Goal: Information Seeking & Learning: Check status

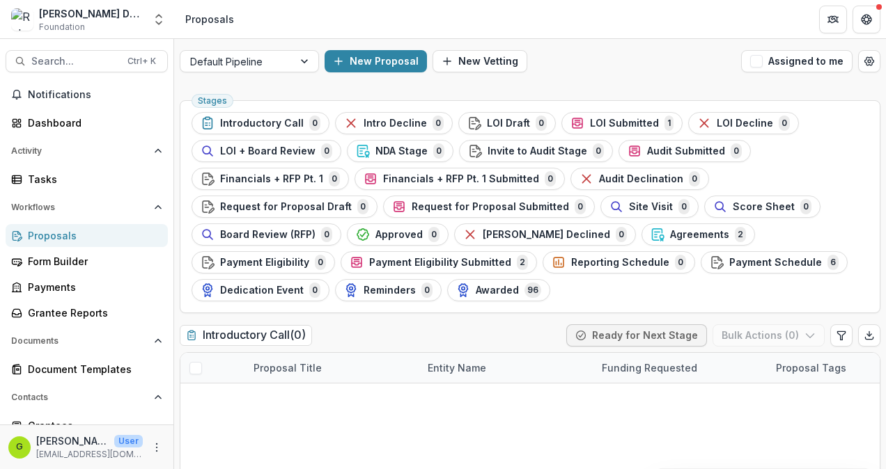
scroll to position [279, 0]
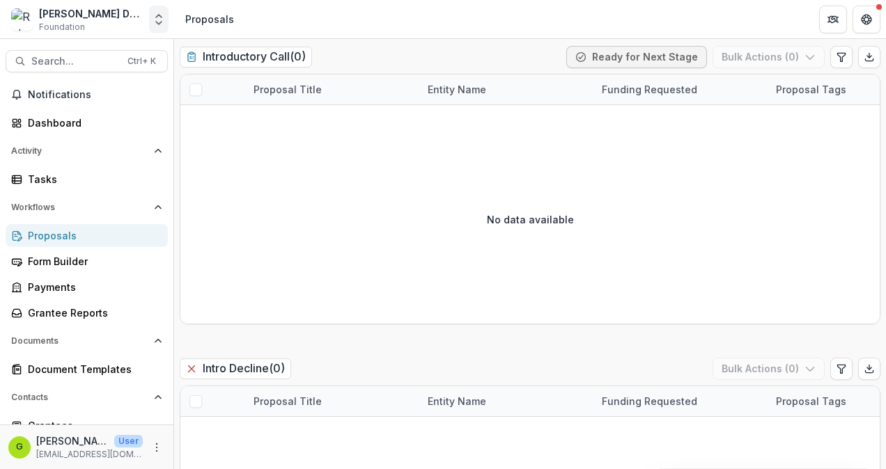
click at [156, 18] on icon "Open entity switcher" at bounding box center [159, 20] width 14 height 14
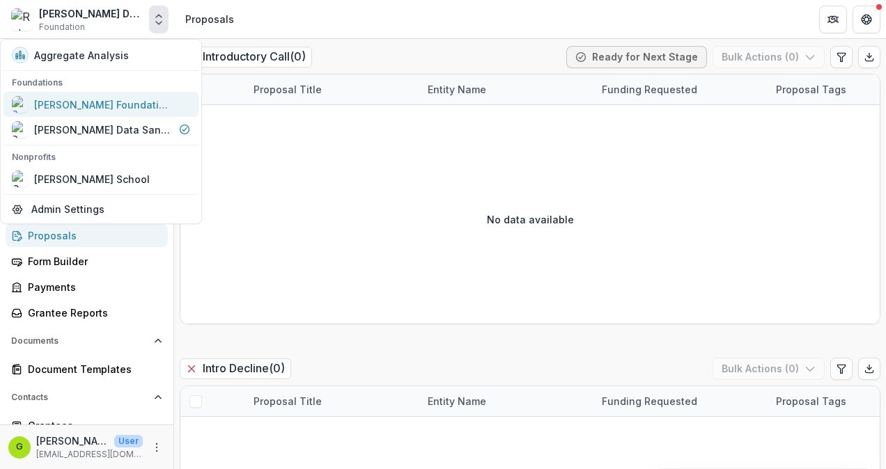
click at [133, 104] on div "[PERSON_NAME] Foundation Workflow Sandbox" at bounding box center [103, 104] width 139 height 15
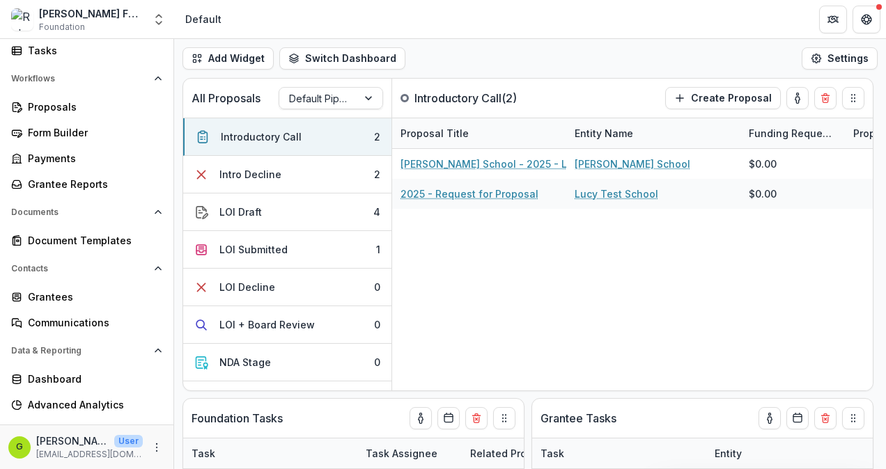
scroll to position [146, 0]
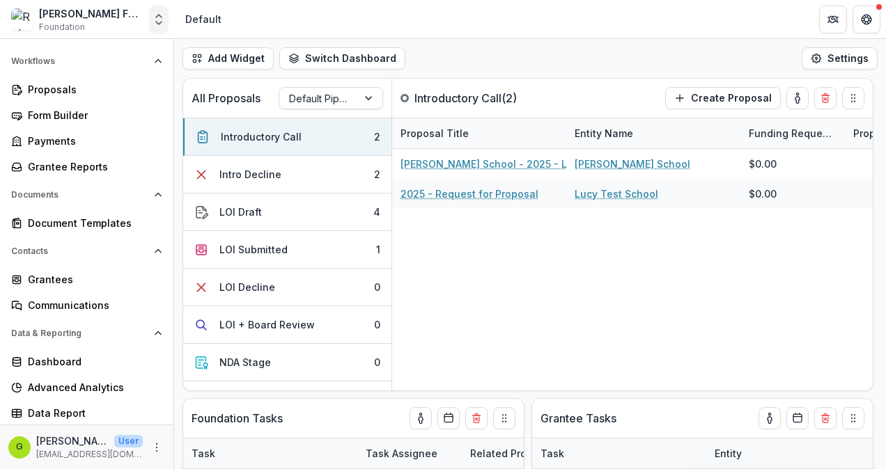
click at [157, 17] on polyline "Open entity switcher" at bounding box center [159, 16] width 6 height 3
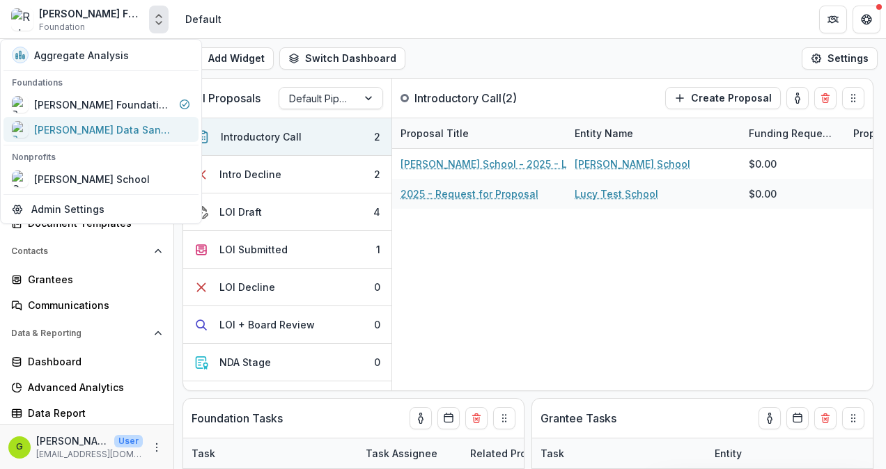
click at [119, 128] on div "[PERSON_NAME] Data Sandbox" at bounding box center [103, 130] width 139 height 15
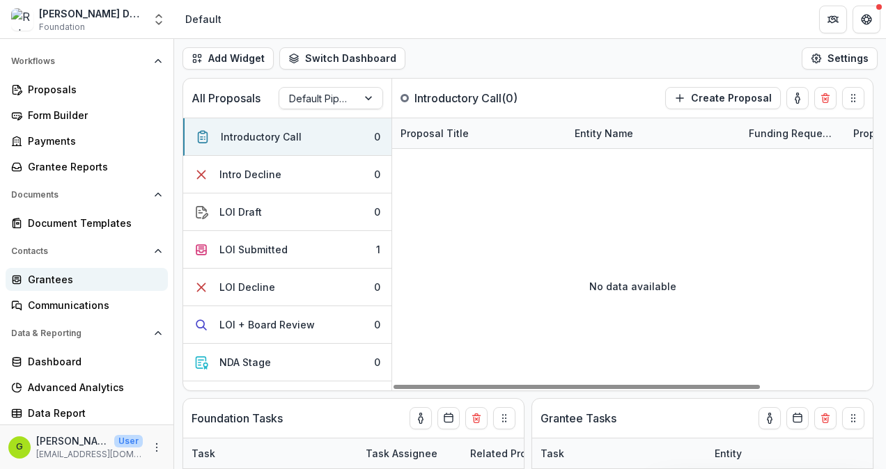
click at [47, 280] on div "Grantees" at bounding box center [92, 279] width 129 height 15
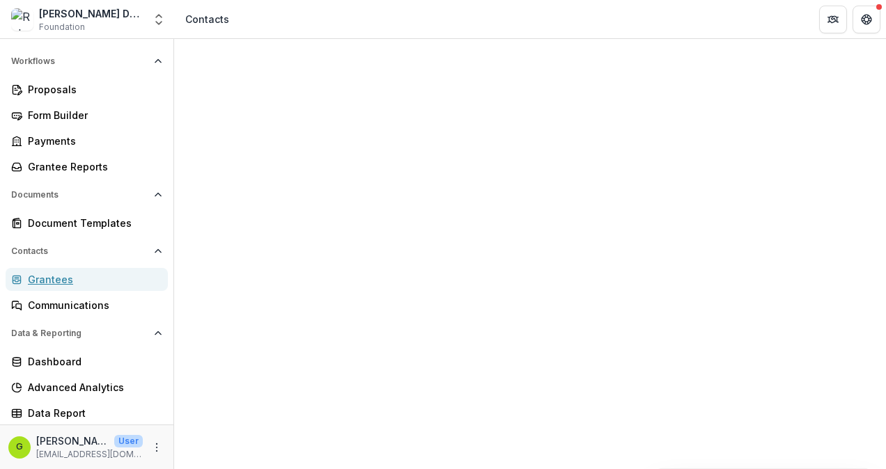
scroll to position [279, 0]
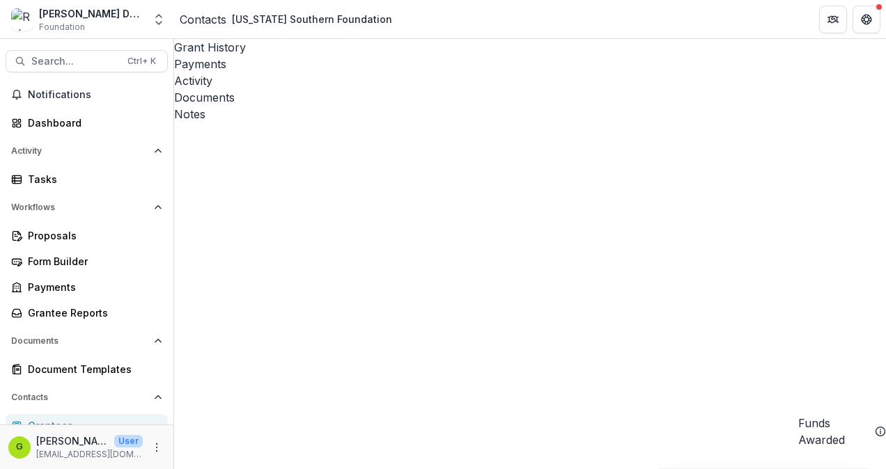
scroll to position [26, 0]
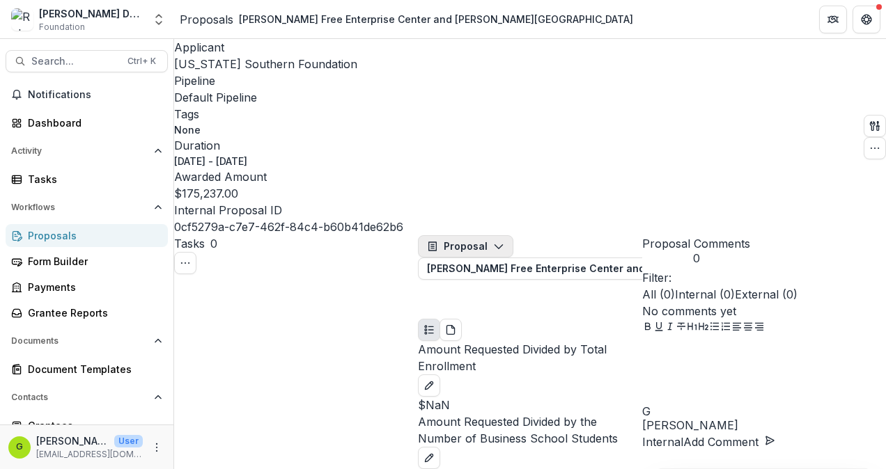
click at [501, 241] on icon "button" at bounding box center [498, 246] width 11 height 11
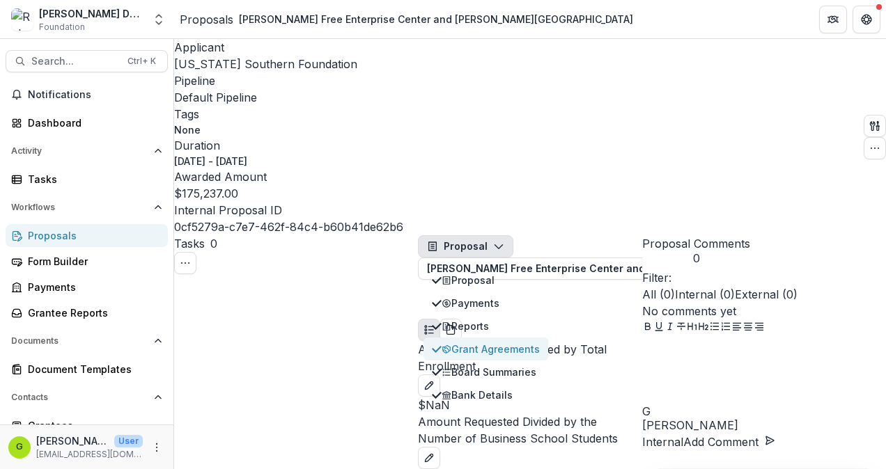
click at [495, 342] on div "Grant Agreements" at bounding box center [491, 349] width 98 height 15
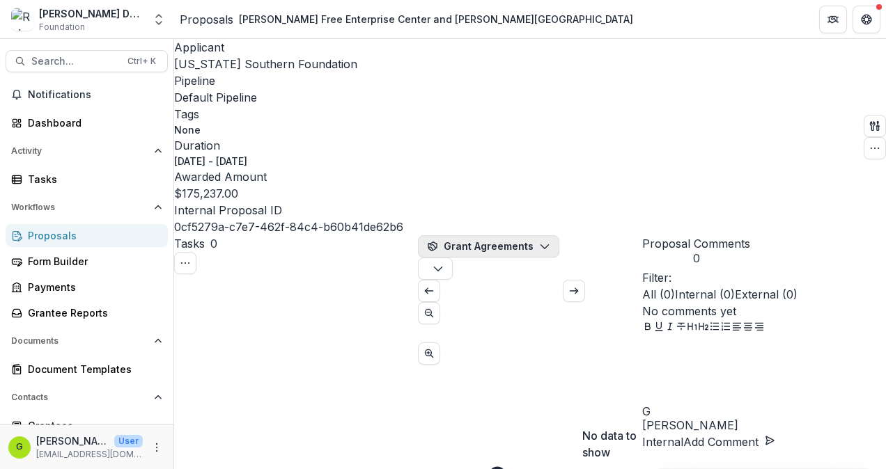
click at [544, 241] on icon "button" at bounding box center [544, 246] width 11 height 11
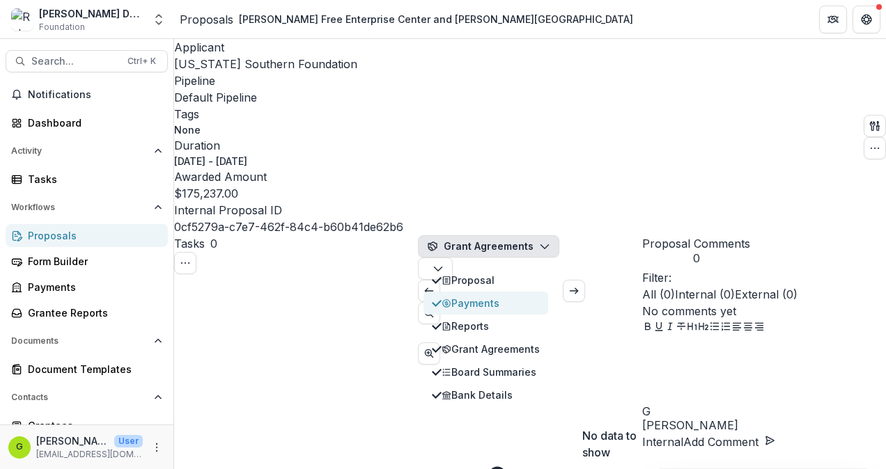
click at [470, 296] on div "Payments" at bounding box center [491, 303] width 98 height 15
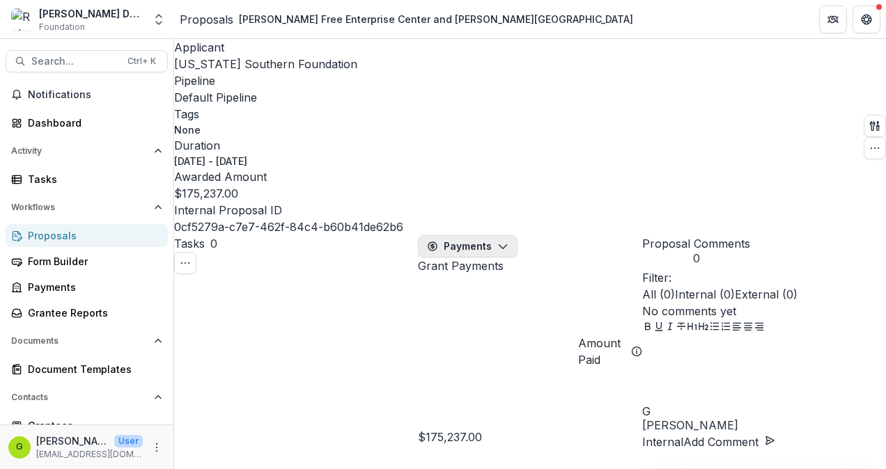
select select "**********"
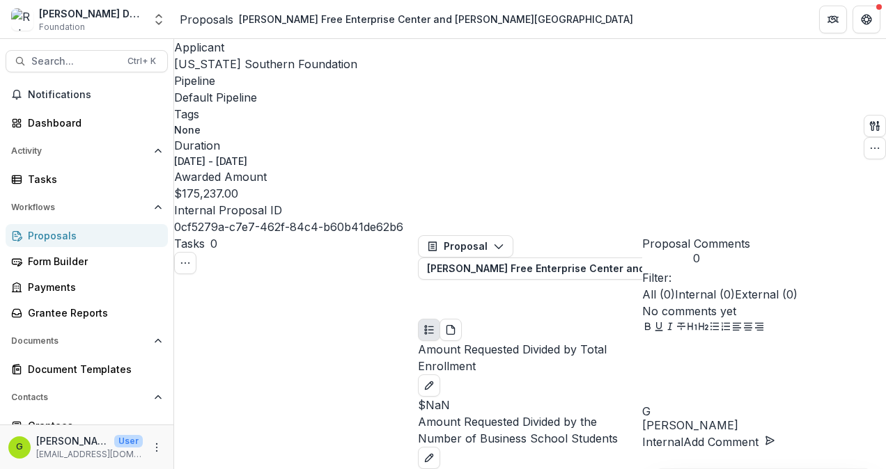
click at [594, 258] on button "[PERSON_NAME] Free Enterprise Center and [PERSON_NAME] School of Business 1" at bounding box center [638, 269] width 441 height 22
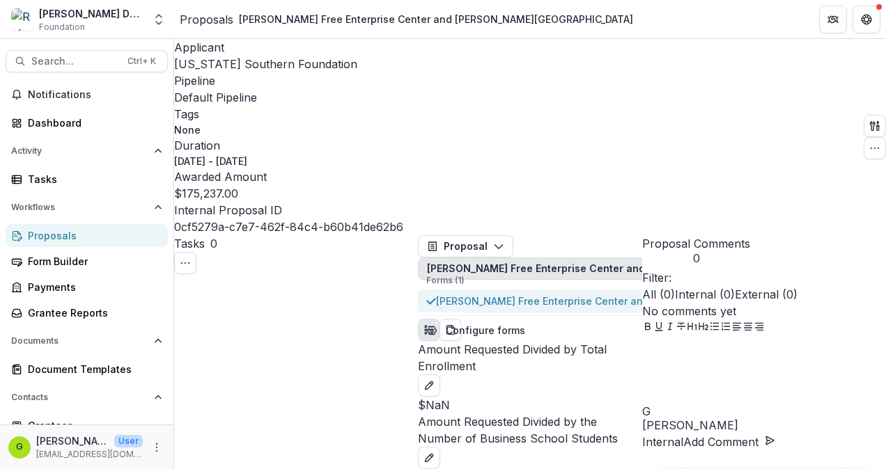
click at [574, 294] on span "[PERSON_NAME] Free Enterprise Center and [PERSON_NAME][GEOGRAPHIC_DATA]" at bounding box center [633, 301] width 394 height 15
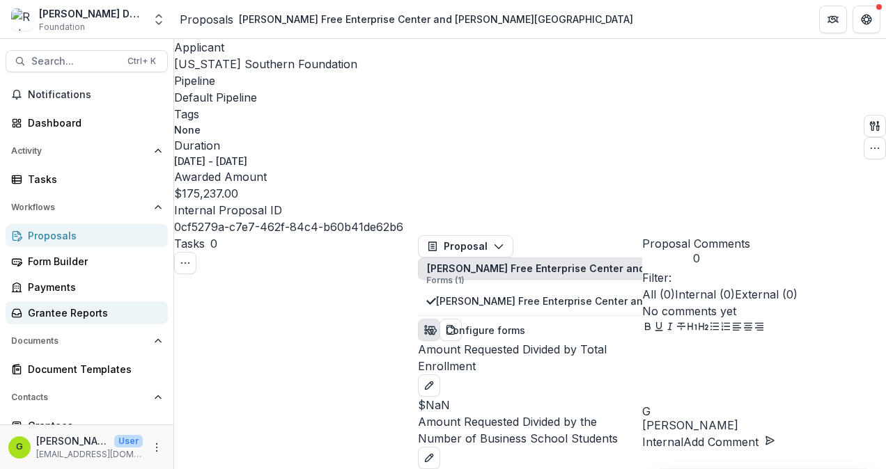
click at [46, 310] on div "Grantee Reports" at bounding box center [92, 313] width 129 height 15
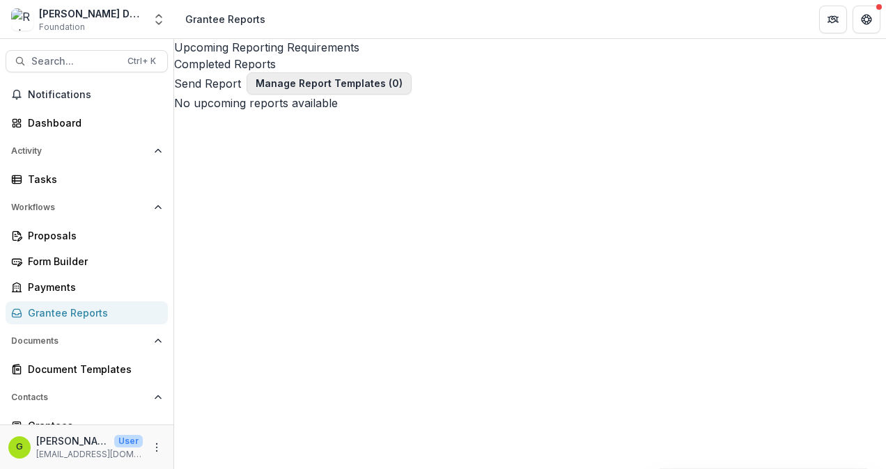
click at [309, 88] on button "Manage Report Templates ( 0 )" at bounding box center [329, 83] width 165 height 22
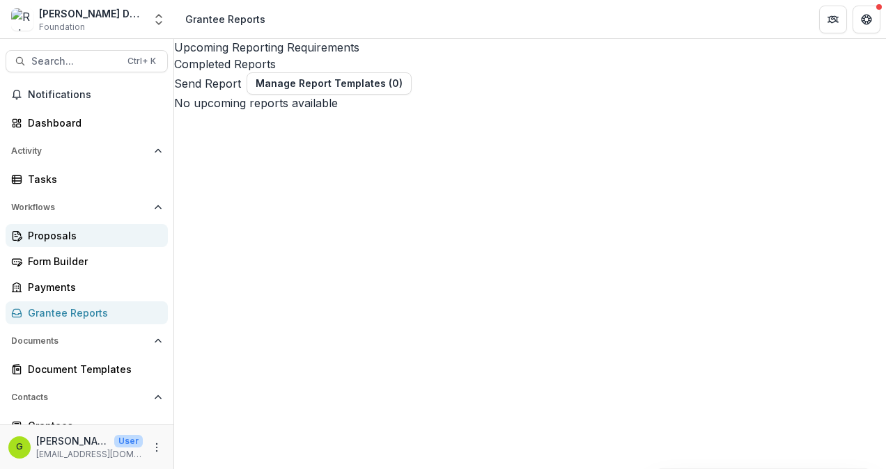
click at [54, 232] on div "Proposals" at bounding box center [92, 235] width 129 height 15
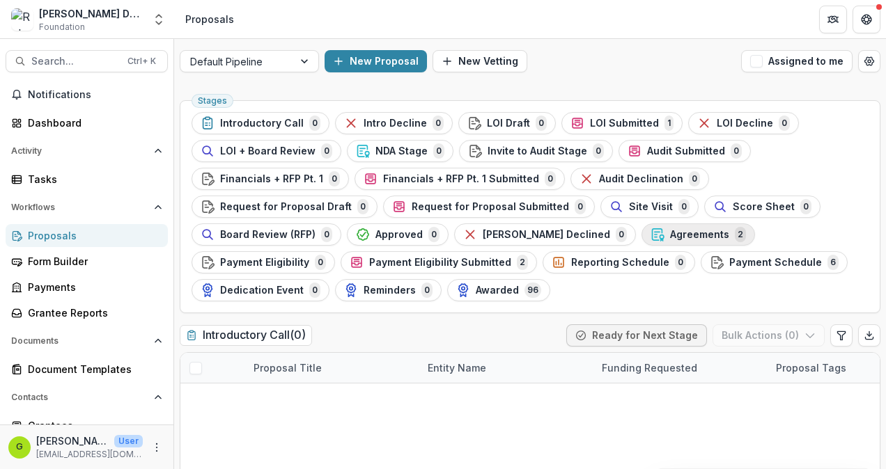
click at [650, 238] on div "Agreements 2" at bounding box center [697, 234] width 95 height 15
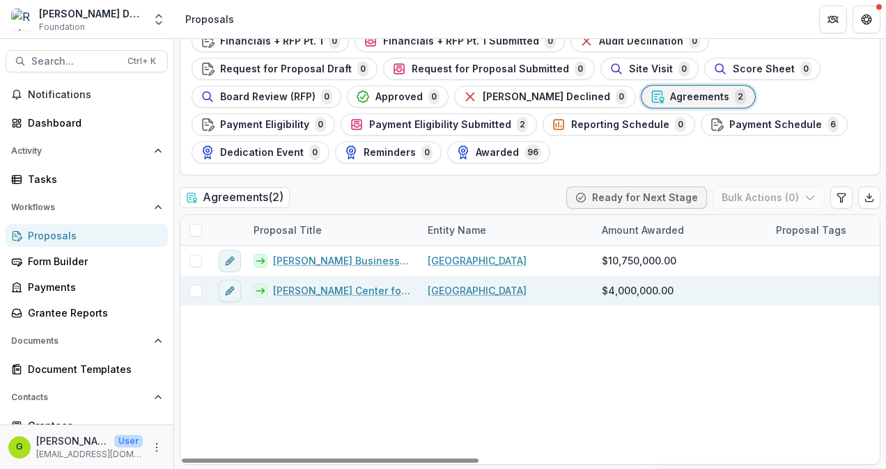
scroll to position [139, 0]
click at [309, 284] on link "[PERSON_NAME] Center for Liberty and Learning" at bounding box center [342, 289] width 138 height 15
